Goal: Obtain resource: Obtain resource

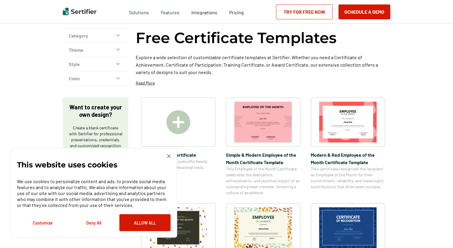
scroll to position [90, 0]
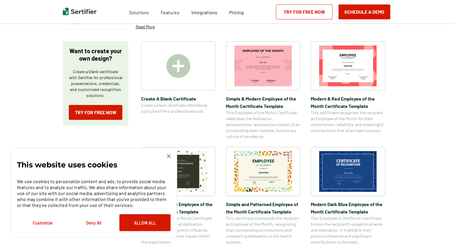
click at [168, 155] on img at bounding box center [169, 156] width 4 height 4
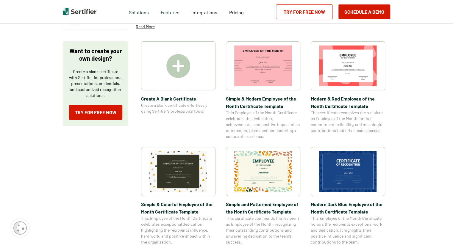
scroll to position [96, 0]
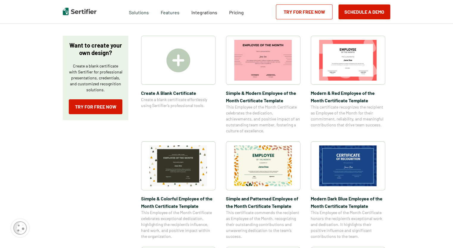
click at [253, 154] on img at bounding box center [263, 165] width 58 height 41
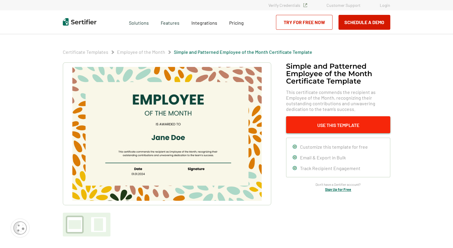
click at [330, 123] on button "Use This Template" at bounding box center [338, 124] width 104 height 17
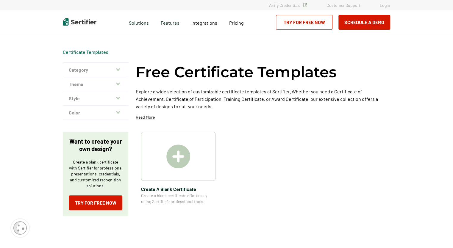
scroll to position [96, 0]
